Goal: Check status

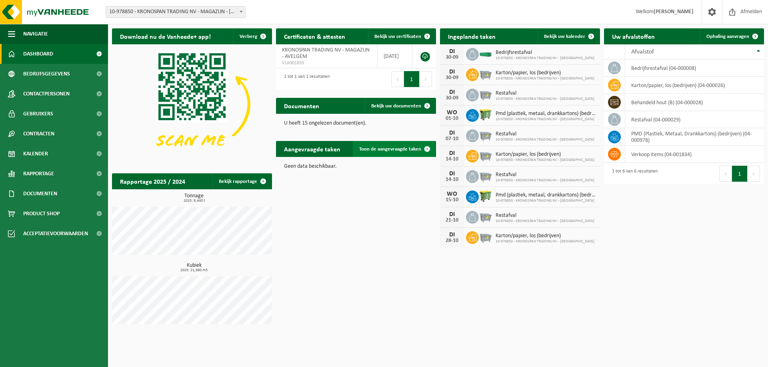
click at [363, 154] on link "Toon de aangevraagde taken" at bounding box center [394, 149] width 82 height 16
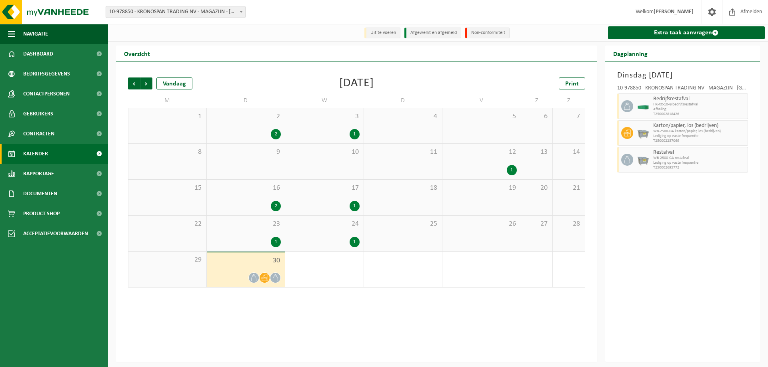
click at [199, 11] on span "10-978850 - KRONOSPAN TRADING NV - MAGAZIJN - [GEOGRAPHIC_DATA]" at bounding box center [175, 11] width 139 height 11
click at [628, 111] on span at bounding box center [627, 106] width 12 height 12
